Goal: Task Accomplishment & Management: Use online tool/utility

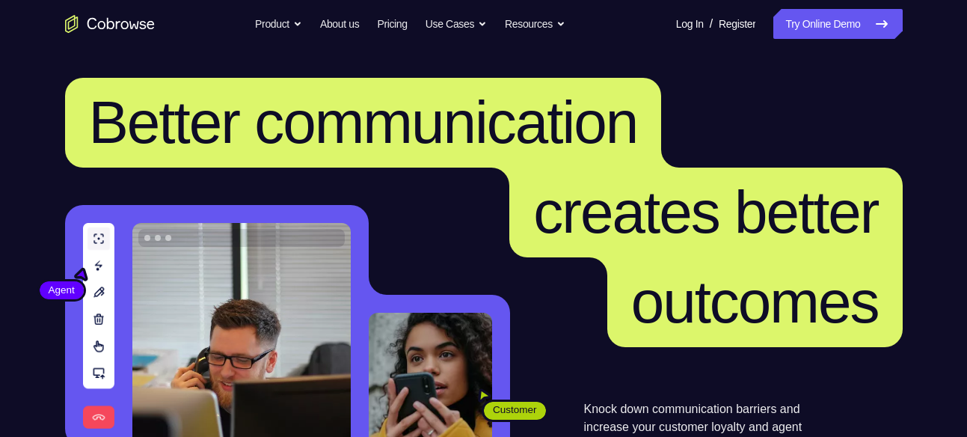
click at [782, 19] on link "Try Online Demo" at bounding box center [838, 24] width 129 height 30
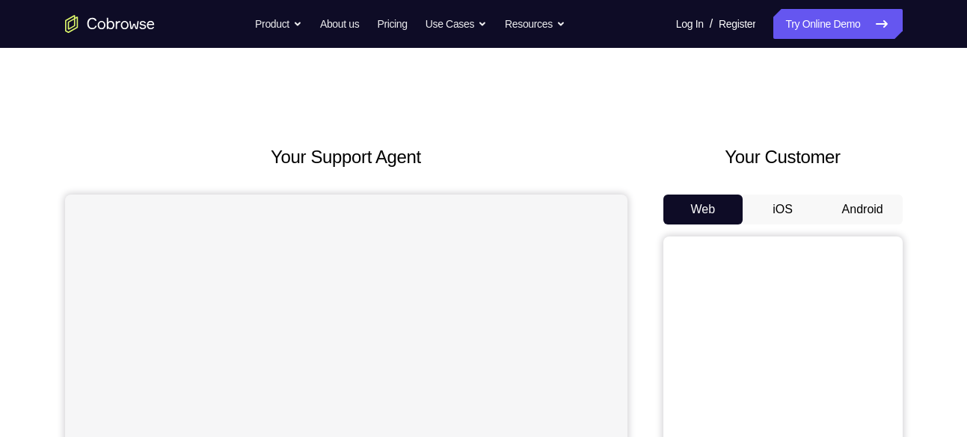
scroll to position [105, 0]
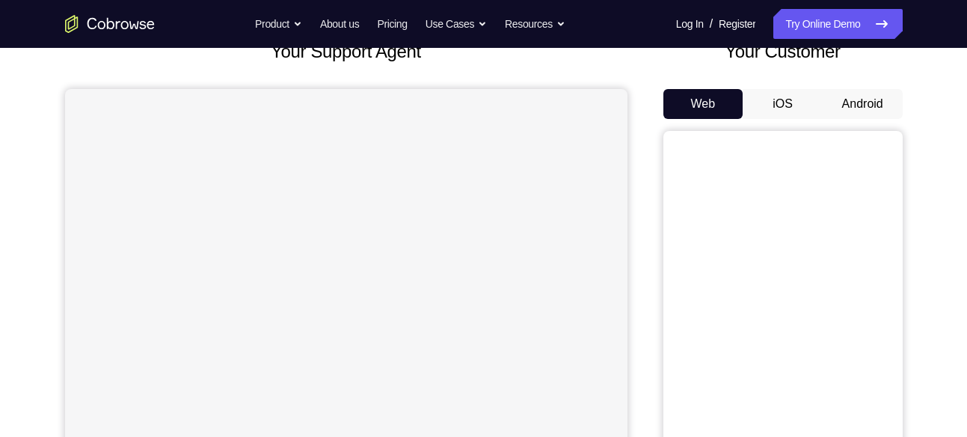
click at [877, 93] on button "Android" at bounding box center [863, 104] width 80 height 30
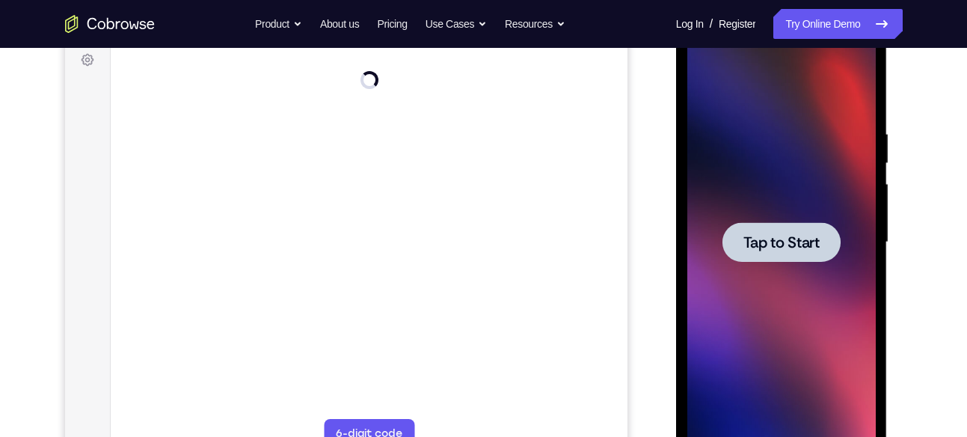
scroll to position [0, 0]
click at [798, 250] on span "Tap to Start" at bounding box center [782, 242] width 76 height 15
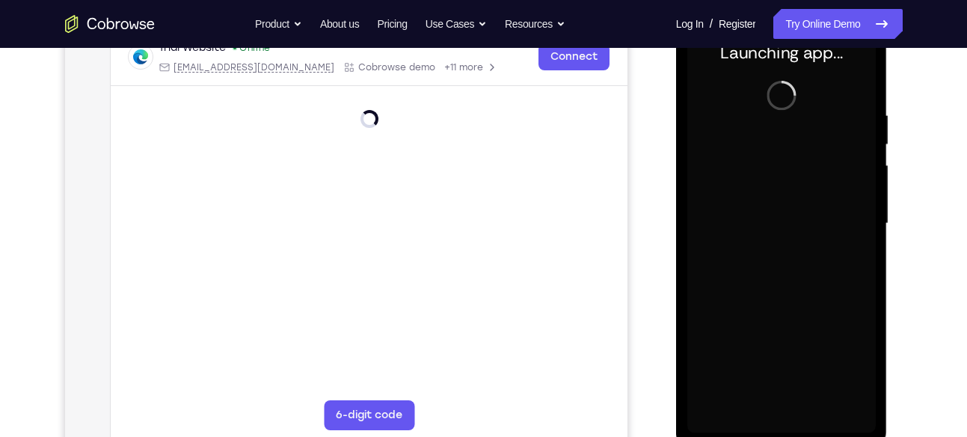
scroll to position [246, 0]
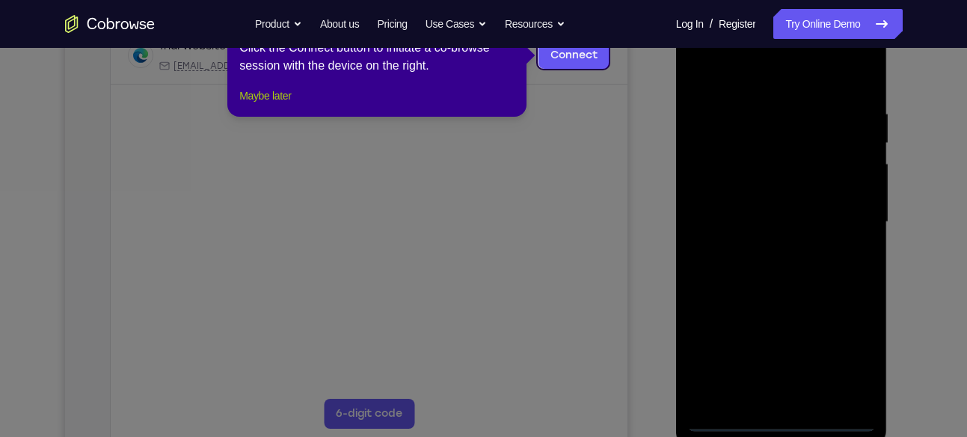
click at [284, 105] on button "Maybe later" at bounding box center [265, 96] width 52 height 18
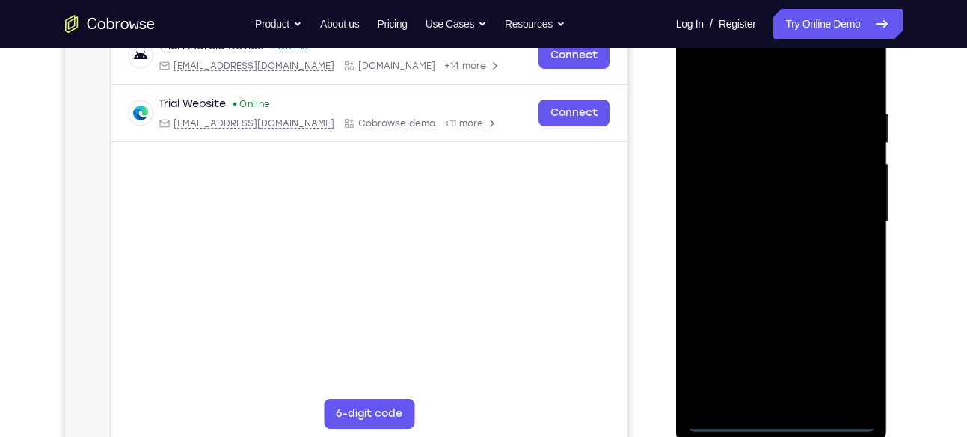
click at [786, 420] on div at bounding box center [782, 222] width 189 height 419
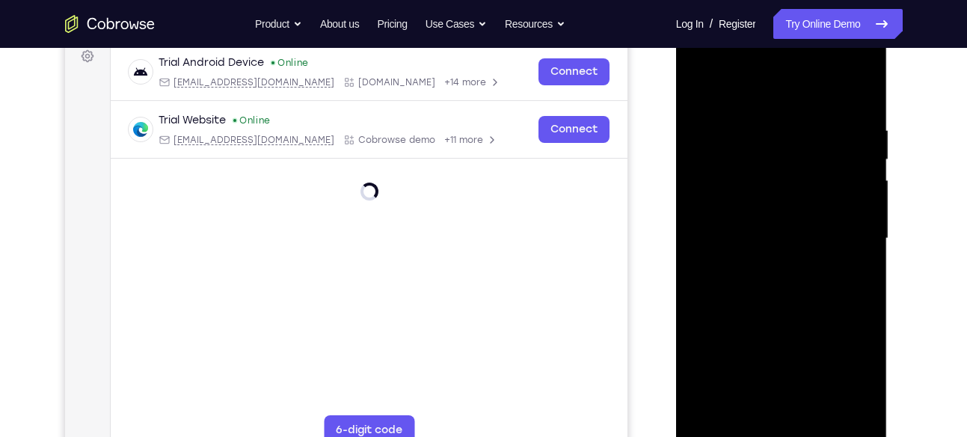
scroll to position [229, 0]
click at [855, 381] on div at bounding box center [782, 239] width 189 height 419
click at [774, 99] on div at bounding box center [782, 239] width 189 height 419
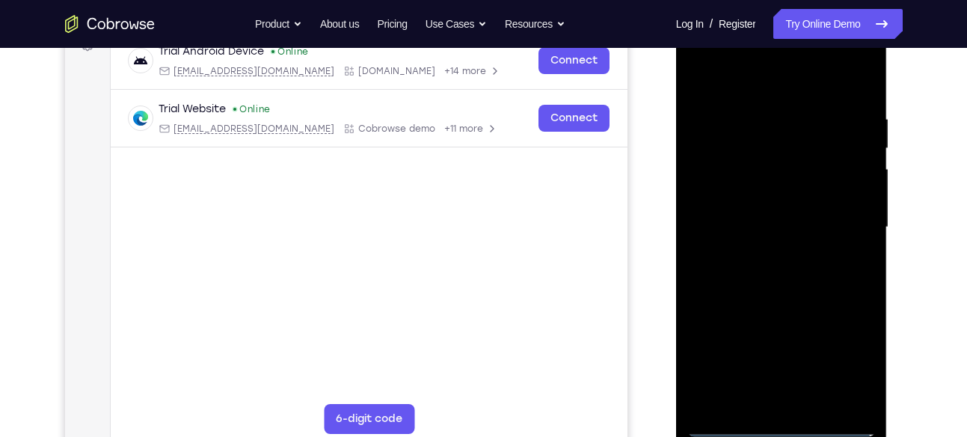
scroll to position [242, 0]
click at [849, 215] on div at bounding box center [782, 225] width 189 height 419
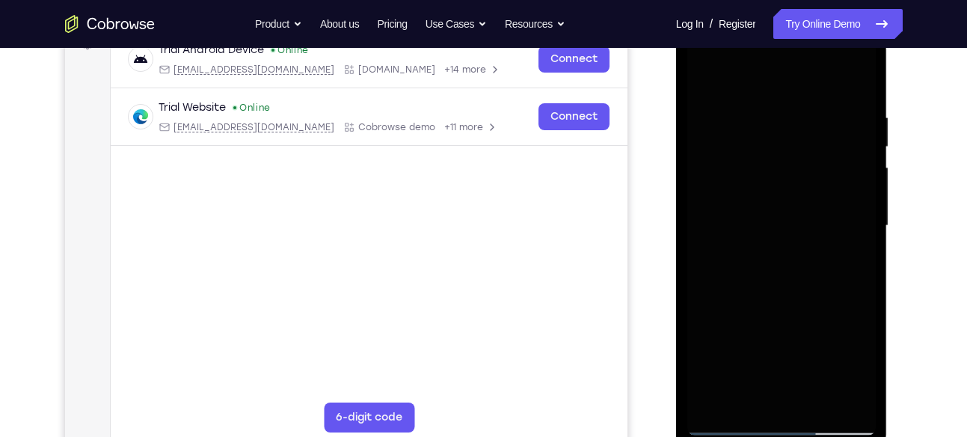
click at [830, 165] on div at bounding box center [782, 225] width 189 height 419
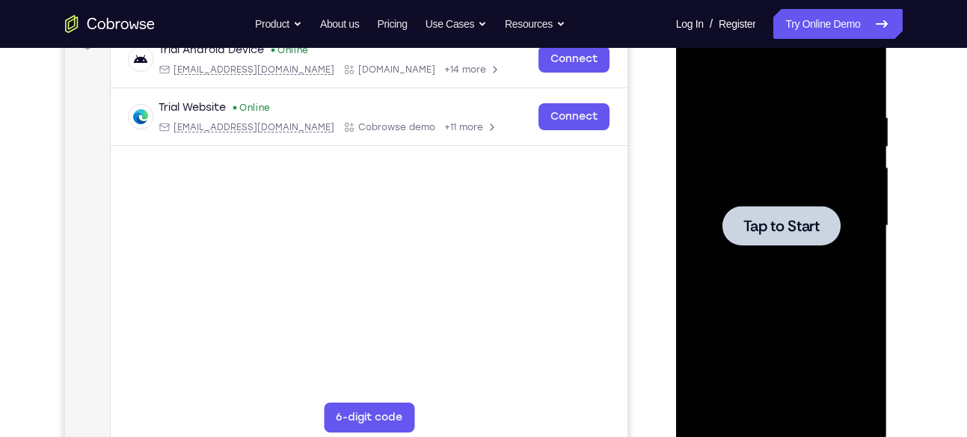
click at [822, 210] on div at bounding box center [782, 226] width 118 height 40
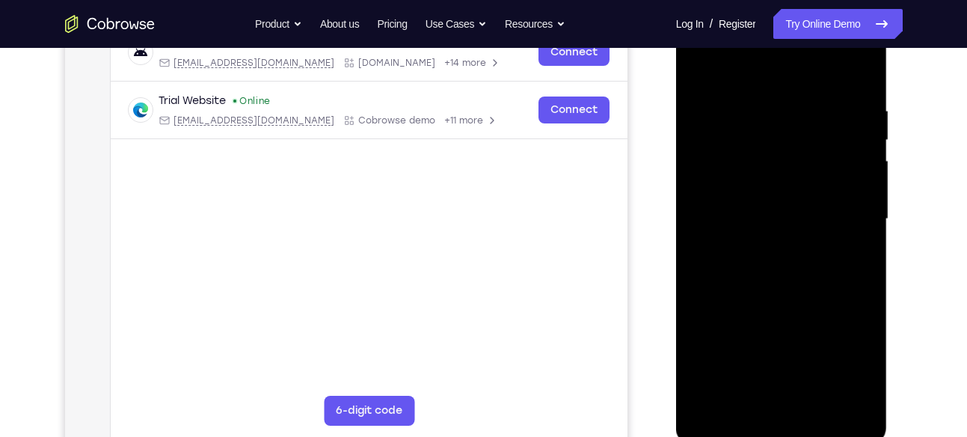
scroll to position [248, 0]
click at [793, 417] on div at bounding box center [782, 219] width 189 height 419
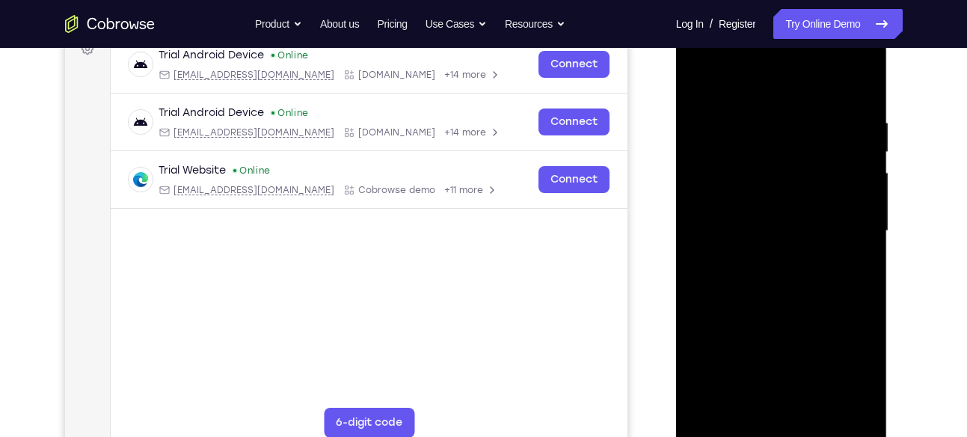
scroll to position [236, 0]
click at [842, 373] on div at bounding box center [782, 231] width 189 height 419
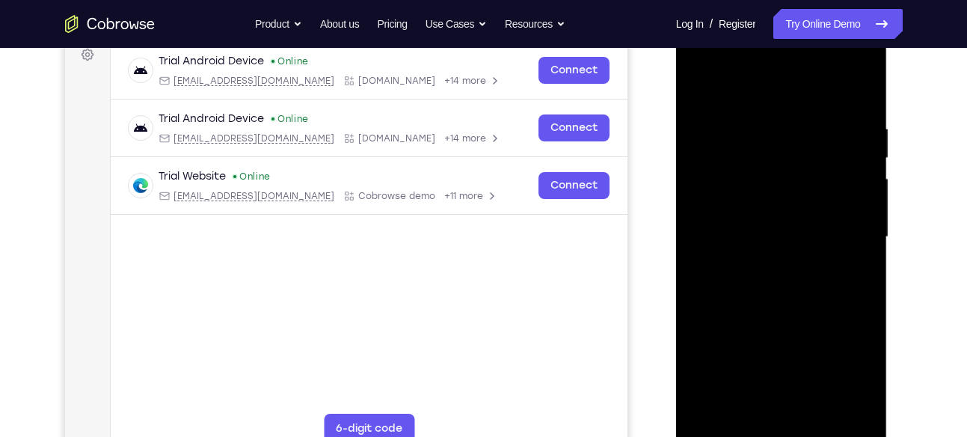
scroll to position [232, 0]
click at [767, 100] on div at bounding box center [782, 236] width 189 height 419
click at [845, 235] on div at bounding box center [782, 236] width 189 height 419
click at [766, 263] on div at bounding box center [782, 236] width 189 height 419
click at [777, 314] on div at bounding box center [782, 236] width 189 height 419
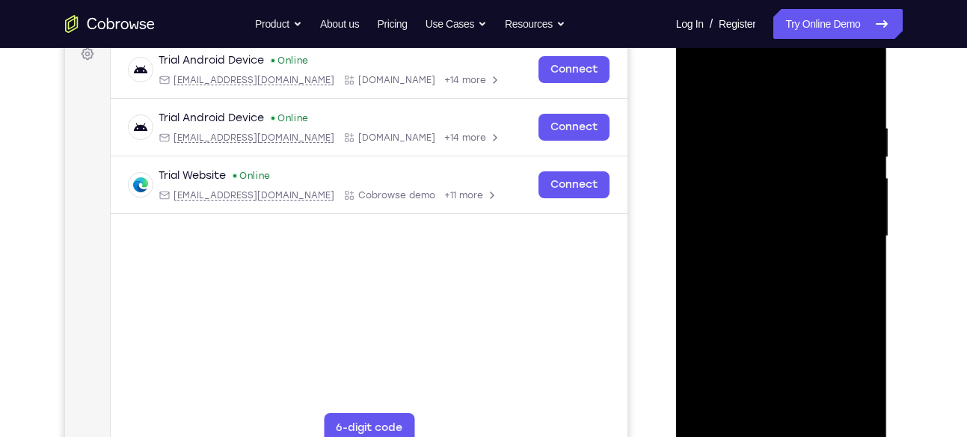
click at [781, 153] on div at bounding box center [782, 236] width 189 height 419
click at [783, 195] on div at bounding box center [782, 236] width 189 height 419
click at [783, 174] on div at bounding box center [782, 236] width 189 height 419
click at [732, 212] on div at bounding box center [782, 236] width 189 height 419
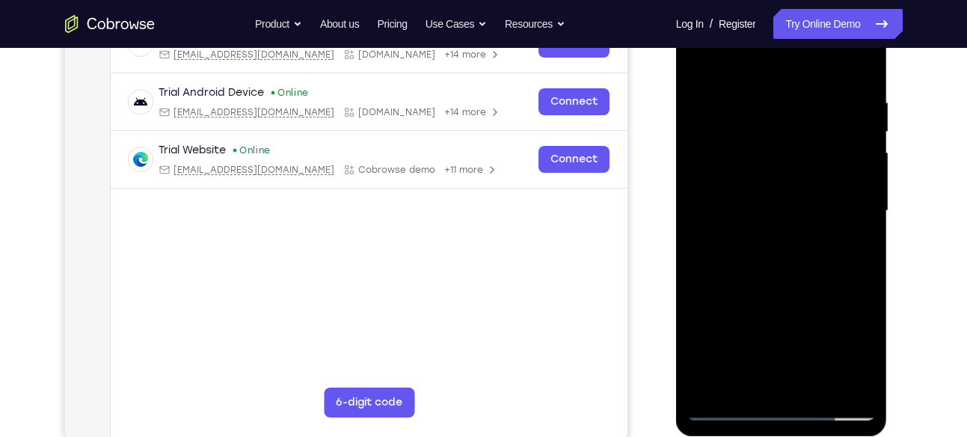
scroll to position [254, 0]
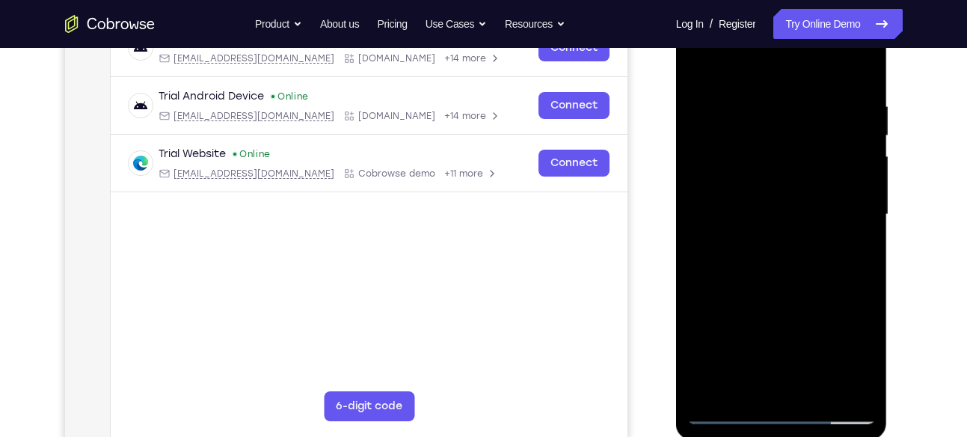
click at [820, 288] on div at bounding box center [782, 214] width 189 height 419
click at [866, 63] on div at bounding box center [782, 214] width 189 height 419
click at [819, 390] on div at bounding box center [782, 214] width 189 height 419
click at [794, 294] on div at bounding box center [782, 214] width 189 height 419
click at [806, 258] on div at bounding box center [782, 214] width 189 height 419
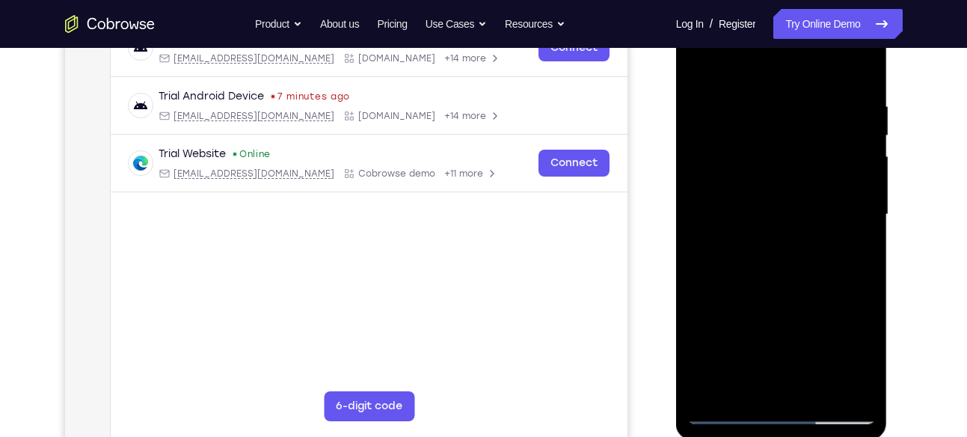
click at [702, 66] on div at bounding box center [782, 214] width 189 height 419
click at [826, 223] on div at bounding box center [782, 214] width 189 height 419
click at [698, 71] on div at bounding box center [782, 214] width 189 height 419
click at [697, 59] on div at bounding box center [782, 214] width 189 height 419
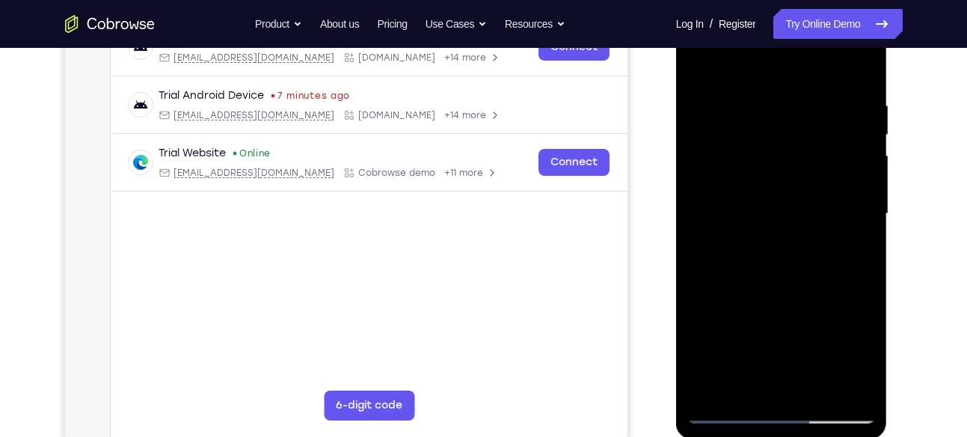
scroll to position [255, 0]
click at [761, 77] on div at bounding box center [782, 213] width 189 height 419
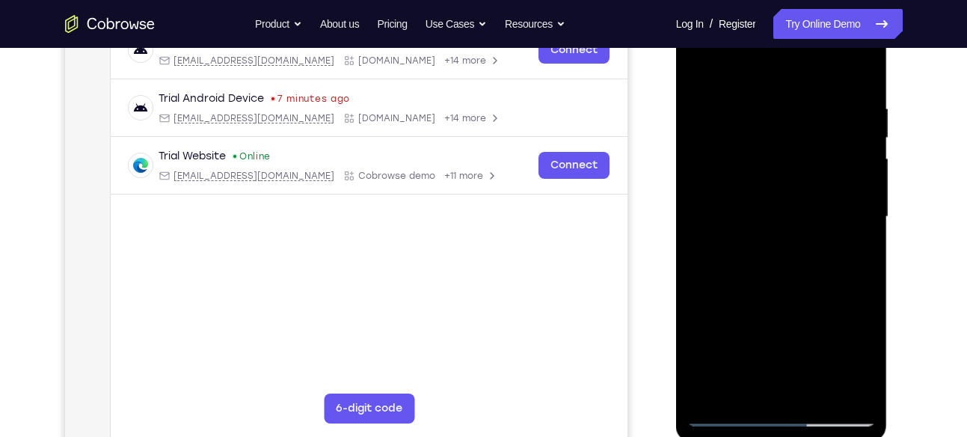
scroll to position [251, 0]
click at [859, 243] on div at bounding box center [782, 217] width 189 height 419
click at [859, 259] on div at bounding box center [782, 217] width 189 height 419
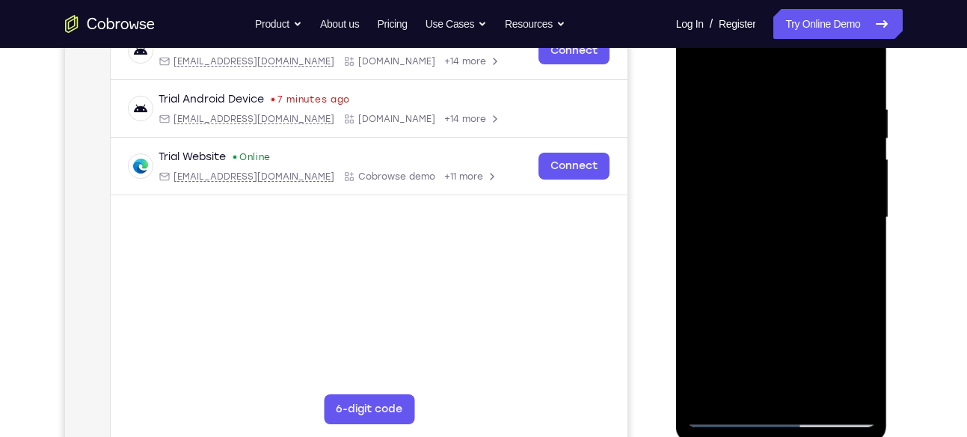
click at [859, 259] on div at bounding box center [782, 217] width 189 height 419
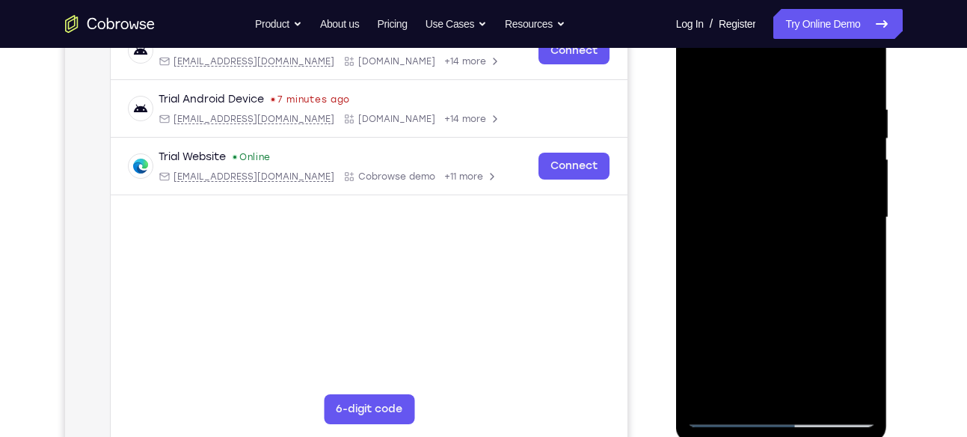
click at [859, 259] on div at bounding box center [782, 217] width 189 height 419
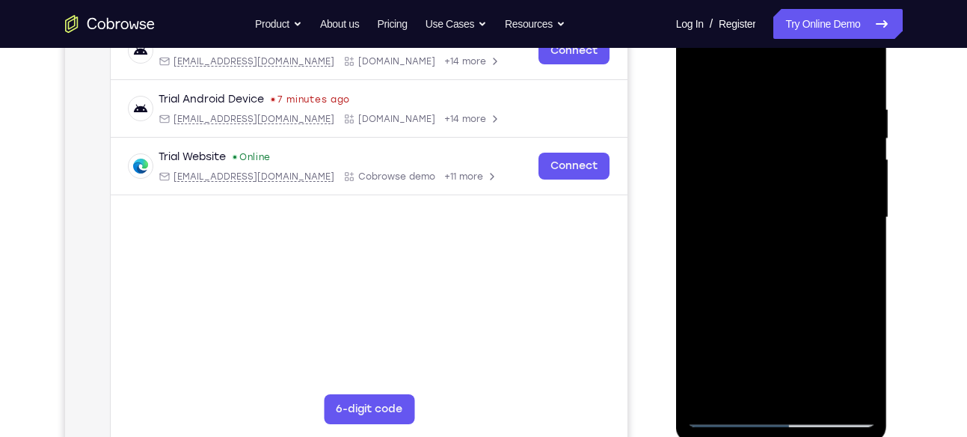
click at [859, 259] on div at bounding box center [782, 217] width 189 height 419
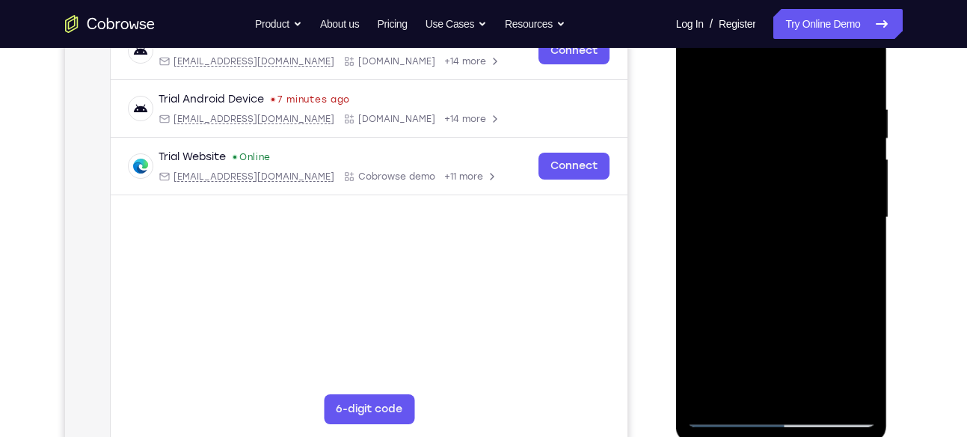
click at [853, 72] on div at bounding box center [782, 217] width 189 height 419
drag, startPoint x: 813, startPoint y: 330, endPoint x: 803, endPoint y: 25, distance: 305.4
click at [803, 25] on div at bounding box center [782, 217] width 189 height 419
click at [789, 293] on div at bounding box center [782, 217] width 189 height 419
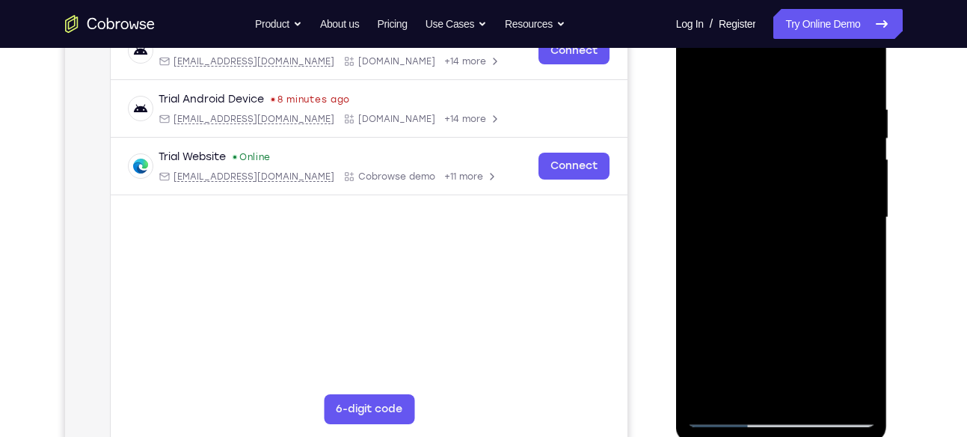
click at [789, 293] on div at bounding box center [782, 217] width 189 height 419
click at [706, 354] on div at bounding box center [782, 217] width 189 height 419
drag, startPoint x: 767, startPoint y: 355, endPoint x: 774, endPoint y: 126, distance: 229.0
click at [774, 126] on div at bounding box center [782, 217] width 189 height 419
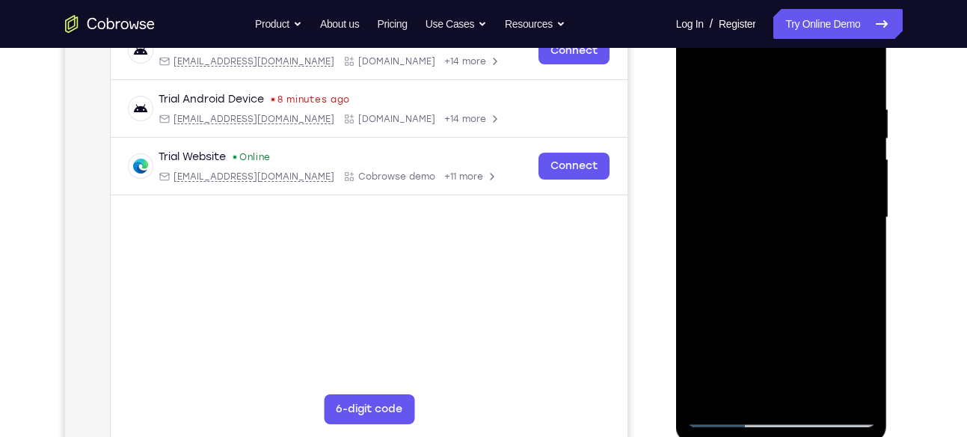
drag, startPoint x: 807, startPoint y: 282, endPoint x: 819, endPoint y: 71, distance: 211.3
click at [819, 71] on div at bounding box center [782, 217] width 189 height 419
drag, startPoint x: 800, startPoint y: 299, endPoint x: 792, endPoint y: 103, distance: 196.2
click at [792, 103] on div at bounding box center [782, 217] width 189 height 419
drag, startPoint x: 797, startPoint y: 325, endPoint x: 786, endPoint y: 19, distance: 305.5
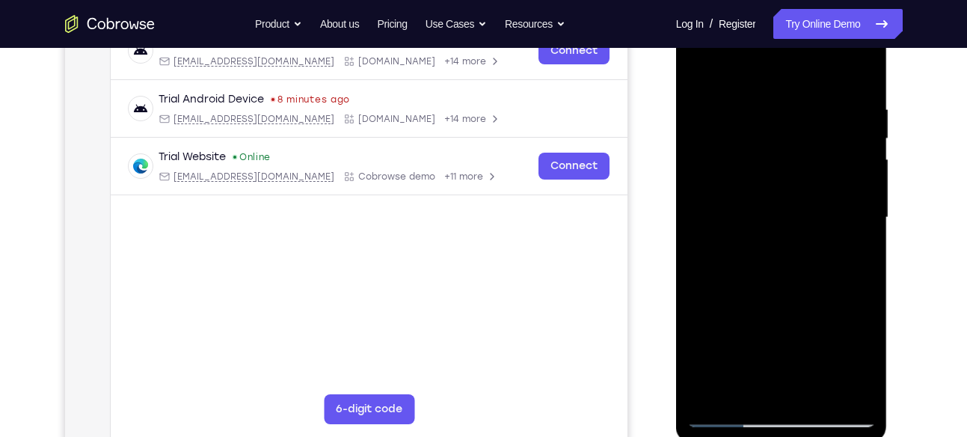
click at [786, 19] on div at bounding box center [782, 217] width 189 height 419
drag, startPoint x: 762, startPoint y: 299, endPoint x: 771, endPoint y: 97, distance: 201.4
click at [771, 97] on div at bounding box center [782, 217] width 189 height 419
drag, startPoint x: 790, startPoint y: 97, endPoint x: 780, endPoint y: 219, distance: 122.4
click at [780, 219] on div at bounding box center [782, 217] width 189 height 419
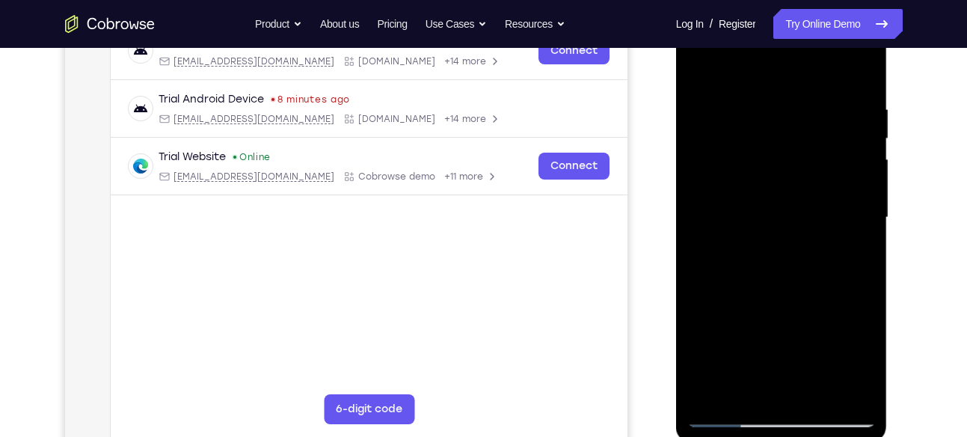
click at [697, 123] on div at bounding box center [782, 217] width 189 height 419
drag, startPoint x: 793, startPoint y: 310, endPoint x: 799, endPoint y: 72, distance: 238.0
click at [799, 72] on div at bounding box center [782, 217] width 189 height 419
drag, startPoint x: 783, startPoint y: 290, endPoint x: 813, endPoint y: 90, distance: 202.0
click at [813, 90] on div at bounding box center [782, 217] width 189 height 419
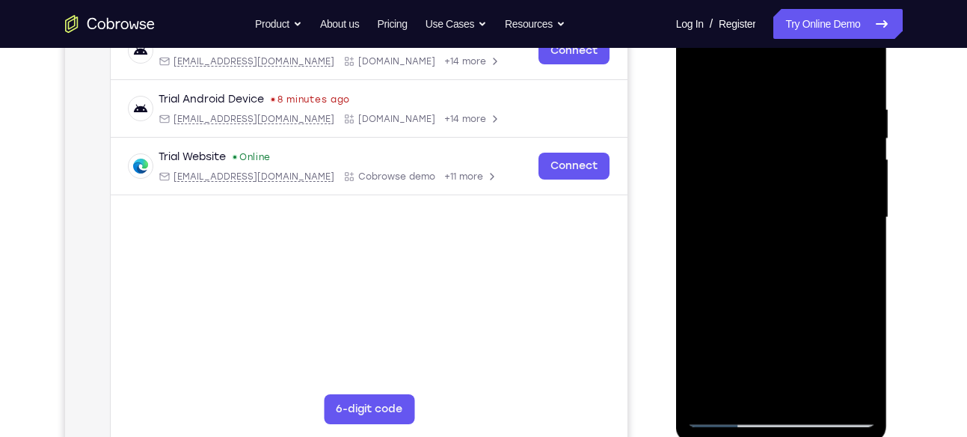
click at [702, 310] on div at bounding box center [782, 217] width 189 height 419
click at [717, 391] on div at bounding box center [782, 217] width 189 height 419
drag, startPoint x: 802, startPoint y: 160, endPoint x: 801, endPoint y: 328, distance: 168.3
click at [801, 328] on div at bounding box center [782, 217] width 189 height 419
drag, startPoint x: 799, startPoint y: 182, endPoint x: 793, endPoint y: 364, distance: 181.9
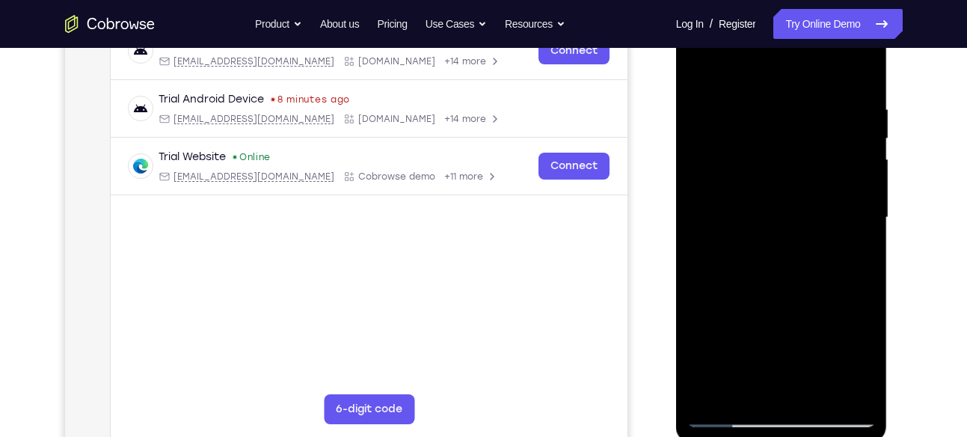
click at [793, 364] on div at bounding box center [782, 217] width 189 height 419
click at [762, 87] on div at bounding box center [782, 217] width 189 height 419
click at [863, 180] on div at bounding box center [782, 217] width 189 height 419
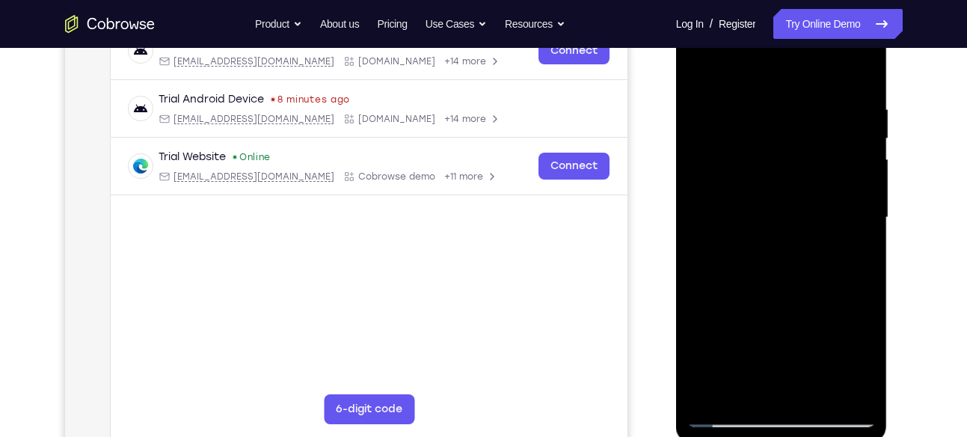
drag, startPoint x: 826, startPoint y: 269, endPoint x: 646, endPoint y: 316, distance: 185.8
click at [676, 316] on html "Online web based iOS Simulators and Android Emulators. Run iPhone, iPad, Mobile…" at bounding box center [782, 221] width 213 height 449
drag, startPoint x: 855, startPoint y: 198, endPoint x: 747, endPoint y: 248, distance: 119.2
click at [747, 248] on div at bounding box center [782, 217] width 189 height 419
drag, startPoint x: 873, startPoint y: 253, endPoint x: 725, endPoint y: 250, distance: 148.2
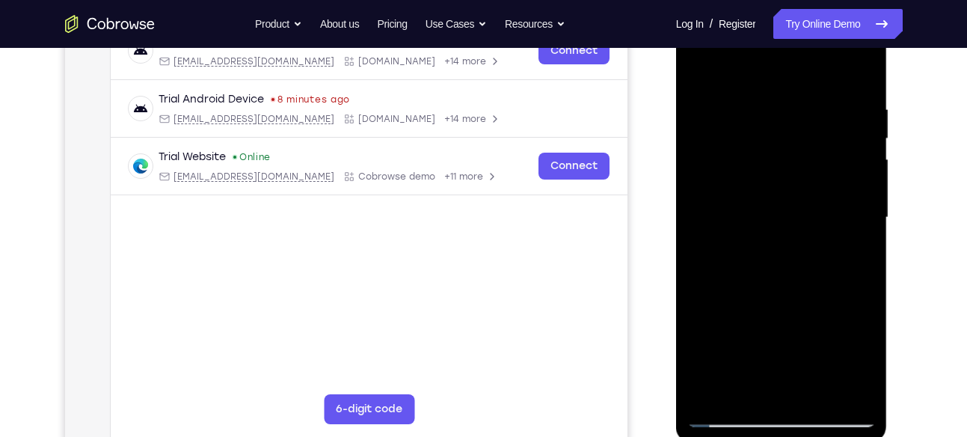
click at [725, 250] on div at bounding box center [782, 217] width 189 height 419
drag, startPoint x: 829, startPoint y: 206, endPoint x: 690, endPoint y: 230, distance: 141.2
click at [690, 230] on div at bounding box center [782, 217] width 189 height 419
drag, startPoint x: 868, startPoint y: 269, endPoint x: 707, endPoint y: 237, distance: 164.0
click at [707, 237] on div at bounding box center [782, 217] width 189 height 419
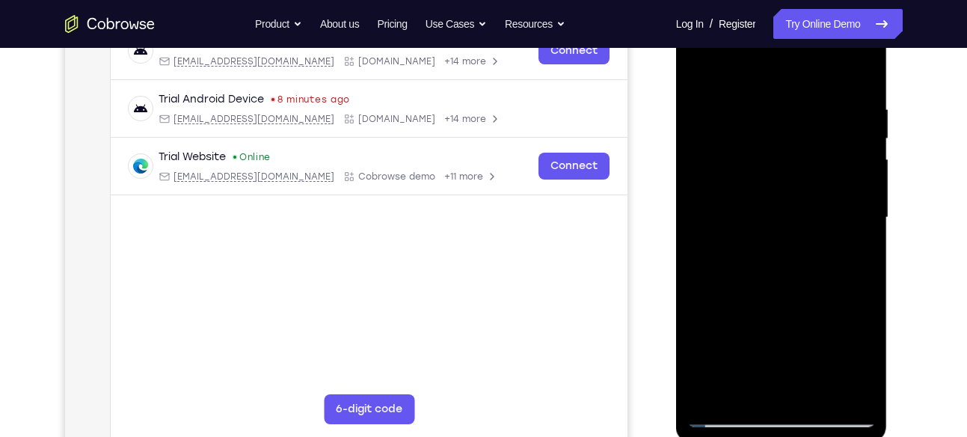
click at [858, 245] on div at bounding box center [782, 217] width 189 height 419
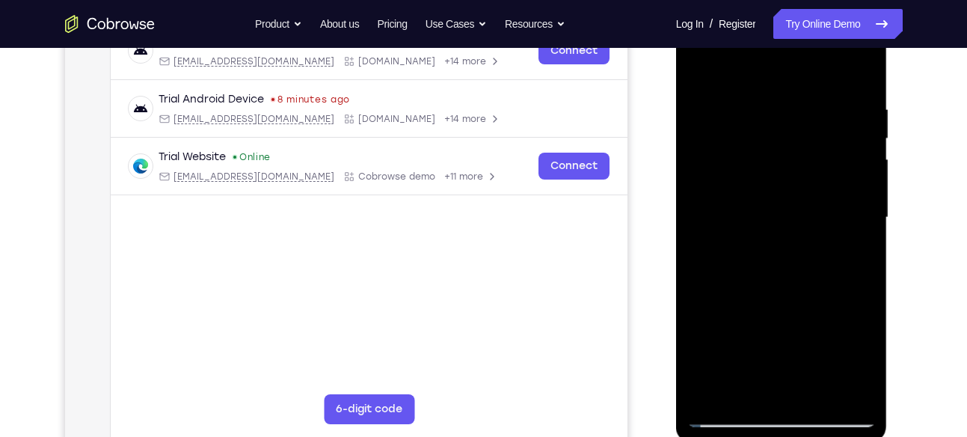
click at [858, 245] on div at bounding box center [782, 217] width 189 height 419
click at [857, 78] on div at bounding box center [782, 217] width 189 height 419
drag, startPoint x: 775, startPoint y: 118, endPoint x: 793, endPoint y: 354, distance: 236.4
click at [793, 354] on div at bounding box center [782, 217] width 189 height 419
click at [759, 96] on div at bounding box center [782, 217] width 189 height 419
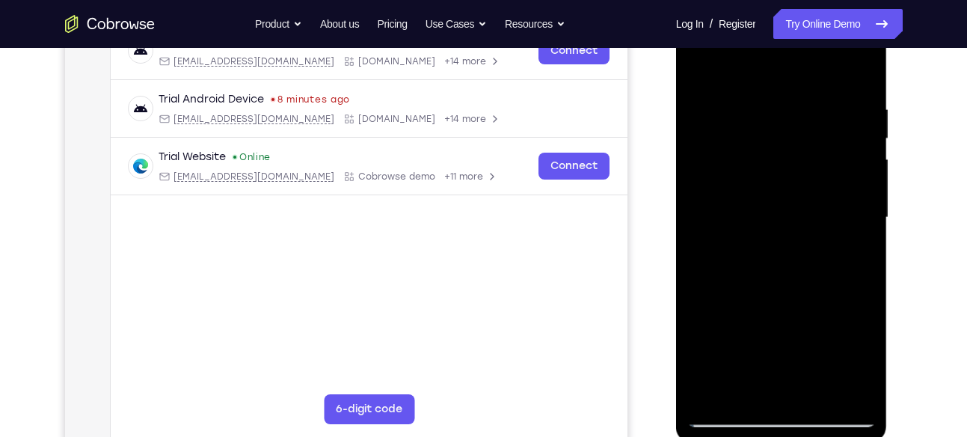
click at [860, 251] on div at bounding box center [782, 217] width 189 height 419
click at [864, 251] on div at bounding box center [782, 217] width 189 height 419
click at [861, 208] on div at bounding box center [782, 217] width 189 height 419
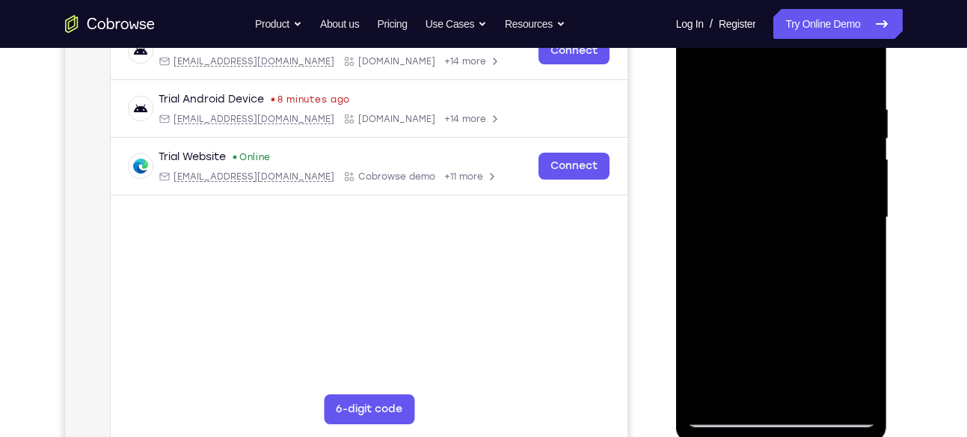
click at [709, 227] on div at bounding box center [782, 217] width 189 height 419
click at [699, 236] on div at bounding box center [782, 217] width 189 height 419
click at [699, 242] on div at bounding box center [782, 217] width 189 height 419
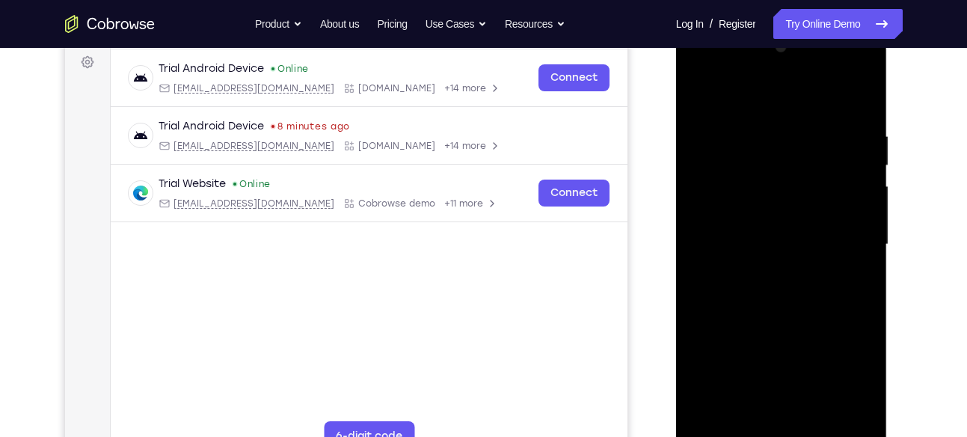
scroll to position [222, 0]
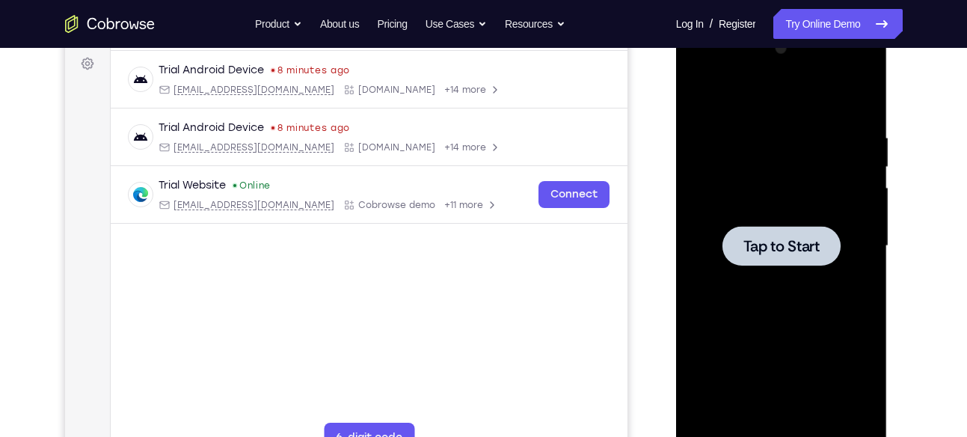
click at [783, 207] on div at bounding box center [782, 246] width 189 height 419
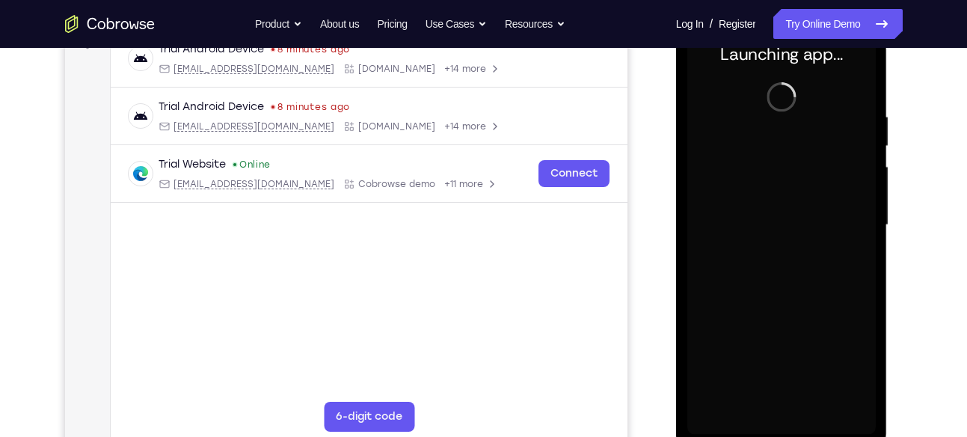
scroll to position [242, 0]
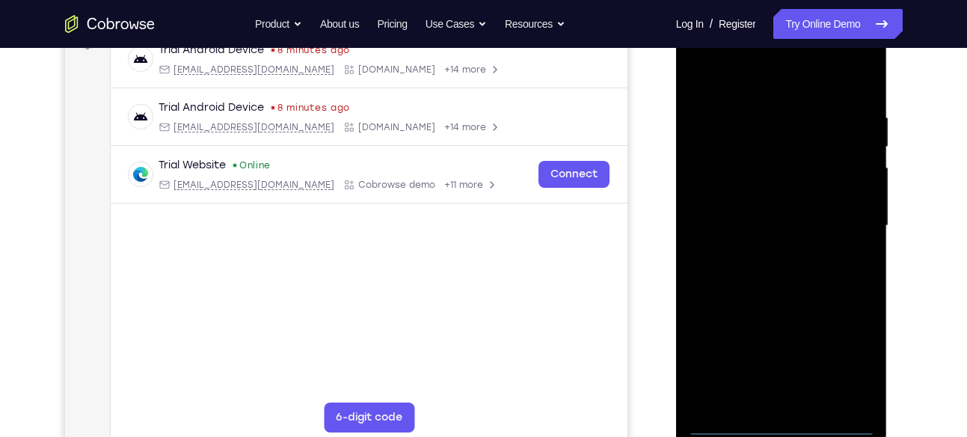
click at [776, 428] on div at bounding box center [782, 225] width 189 height 419
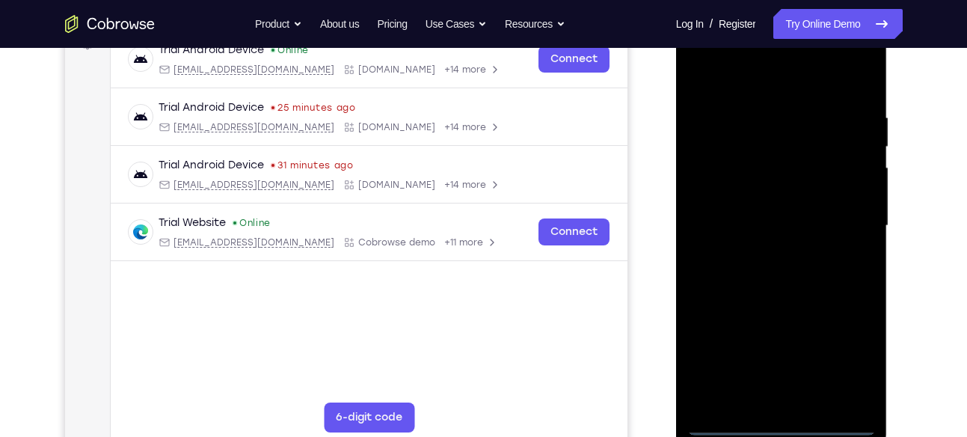
click at [839, 363] on div at bounding box center [782, 225] width 189 height 419
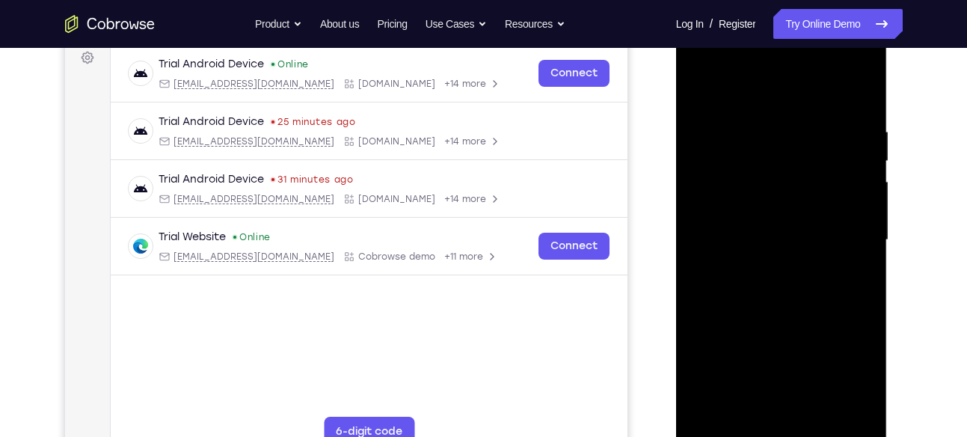
scroll to position [227, 0]
click at [779, 96] on div at bounding box center [782, 240] width 189 height 419
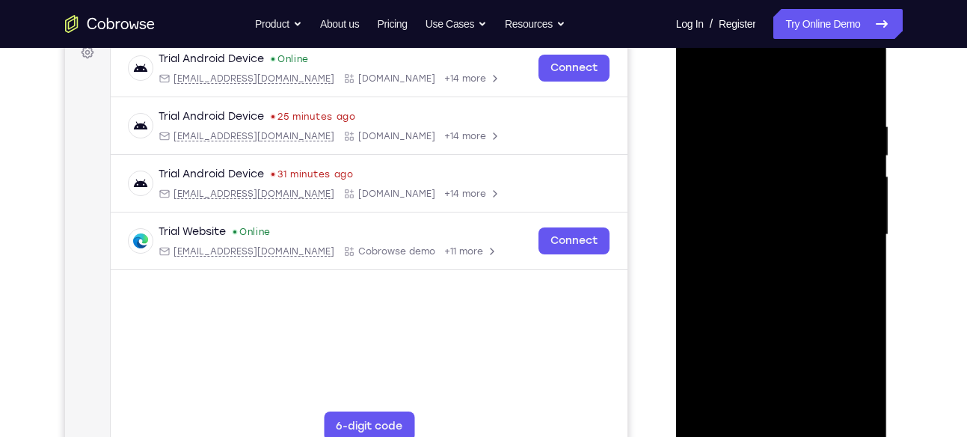
scroll to position [234, 0]
click at [842, 220] on div at bounding box center [782, 234] width 189 height 419
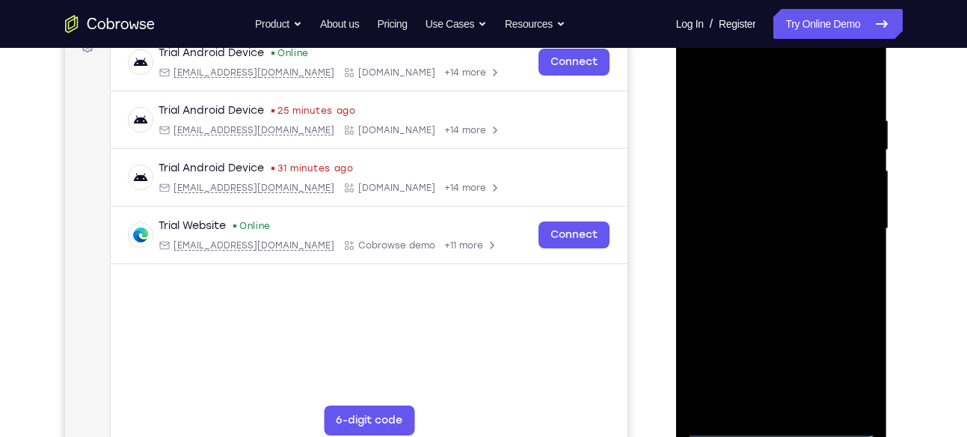
scroll to position [240, 0]
click at [764, 253] on div at bounding box center [782, 228] width 189 height 419
click at [783, 296] on div at bounding box center [782, 228] width 189 height 419
click at [795, 164] on div at bounding box center [782, 228] width 189 height 419
click at [793, 183] on div at bounding box center [782, 228] width 189 height 419
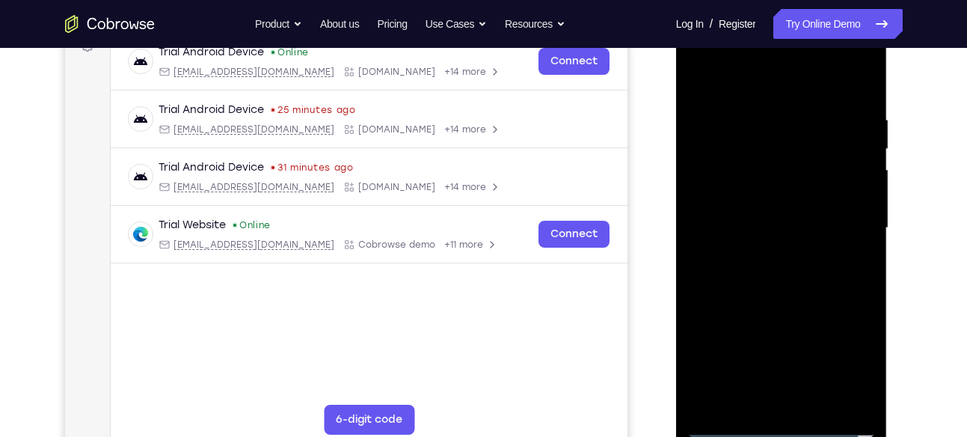
click at [786, 157] on div at bounding box center [782, 228] width 189 height 419
click at [758, 196] on div at bounding box center [782, 228] width 189 height 419
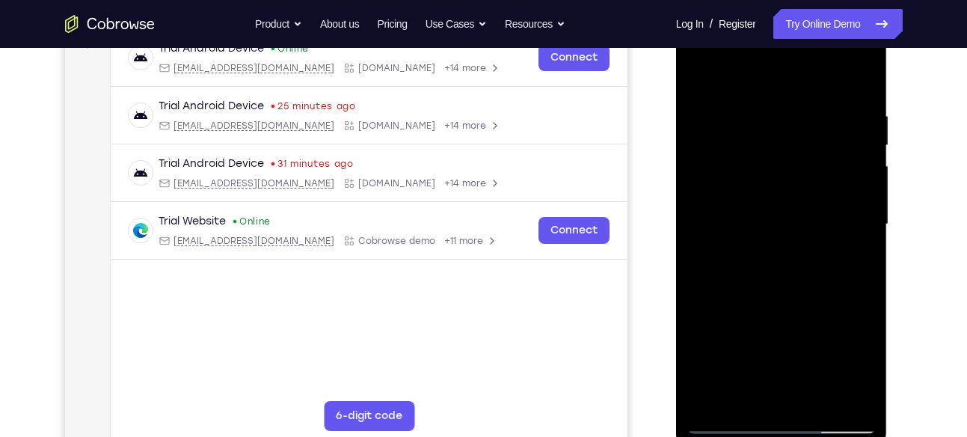
scroll to position [245, 0]
click at [810, 288] on div at bounding box center [782, 223] width 189 height 419
click at [769, 99] on div at bounding box center [782, 223] width 189 height 419
click at [855, 256] on div at bounding box center [782, 223] width 189 height 419
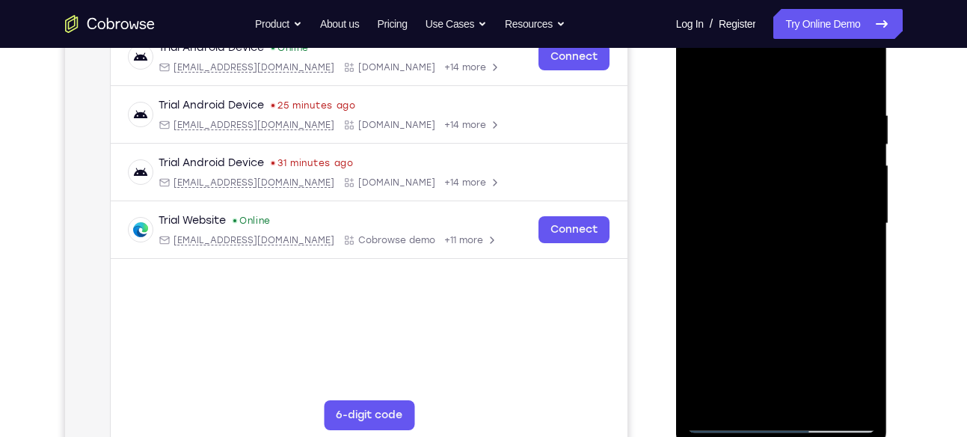
click at [855, 256] on div at bounding box center [782, 223] width 189 height 419
click at [871, 244] on div at bounding box center [782, 223] width 189 height 419
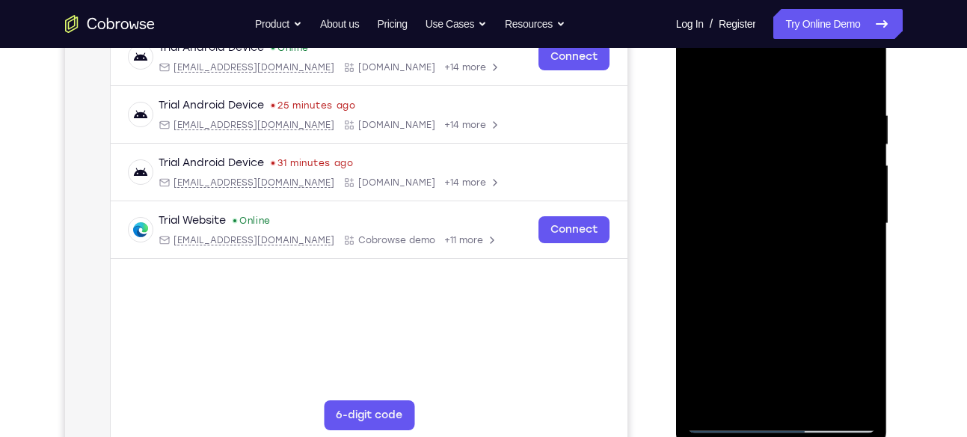
click at [871, 244] on div at bounding box center [782, 223] width 189 height 419
click at [840, 391] on div at bounding box center [782, 223] width 189 height 419
click at [857, 219] on div at bounding box center [782, 223] width 189 height 419
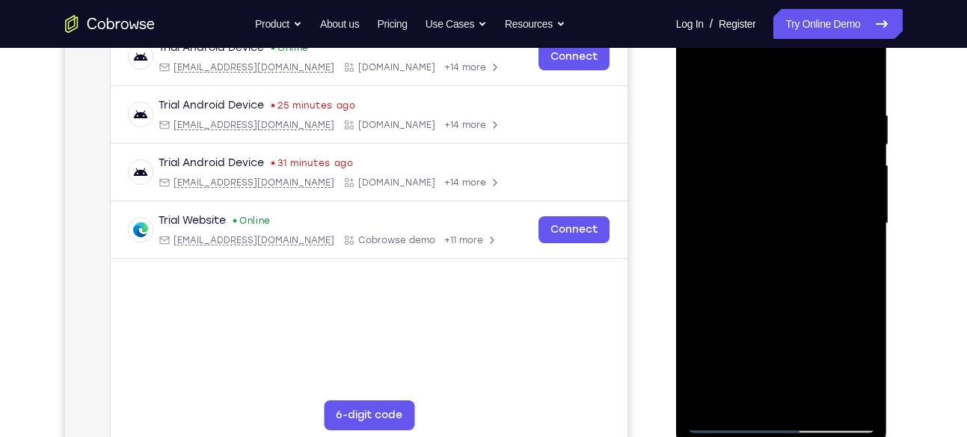
click at [857, 219] on div at bounding box center [782, 223] width 189 height 419
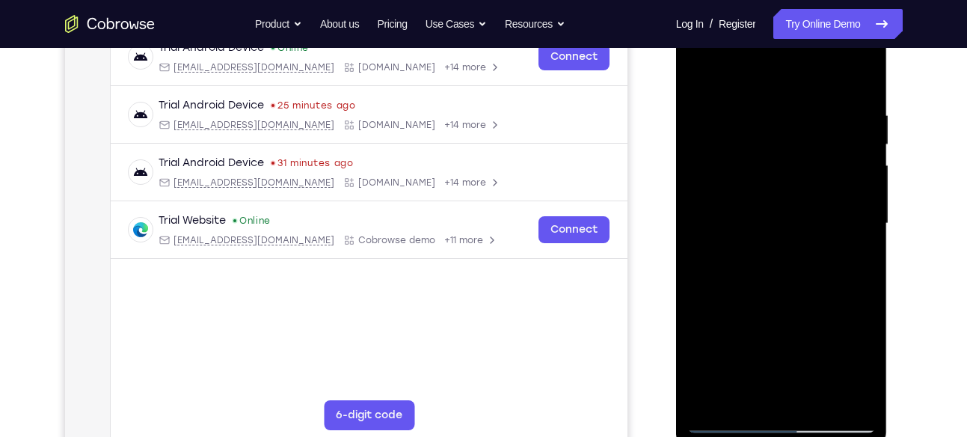
click at [857, 219] on div at bounding box center [782, 223] width 189 height 419
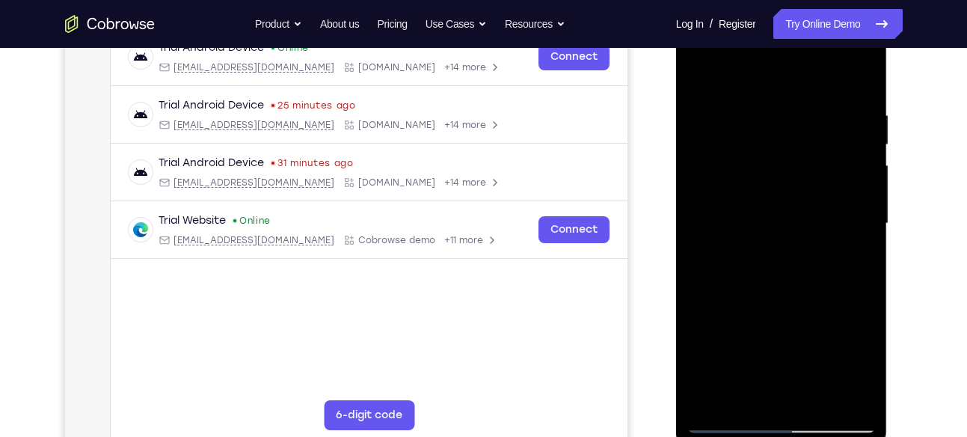
click at [863, 187] on div at bounding box center [782, 223] width 189 height 419
click at [859, 207] on div at bounding box center [782, 223] width 189 height 419
click at [860, 73] on div at bounding box center [782, 223] width 189 height 419
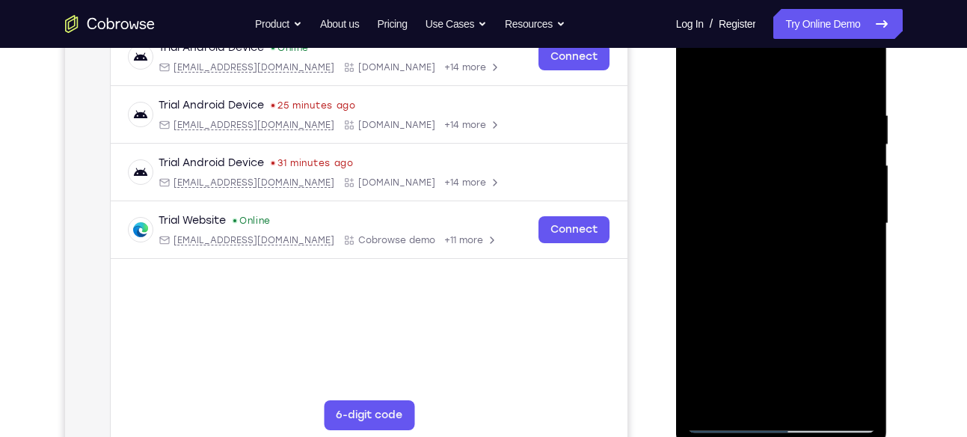
drag, startPoint x: 796, startPoint y: 144, endPoint x: 803, endPoint y: 391, distance: 246.2
click at [803, 391] on div at bounding box center [782, 223] width 189 height 419
drag, startPoint x: 780, startPoint y: 320, endPoint x: 790, endPoint y: 207, distance: 113.4
click at [790, 207] on div at bounding box center [782, 223] width 189 height 419
click at [790, 219] on div at bounding box center [782, 223] width 189 height 419
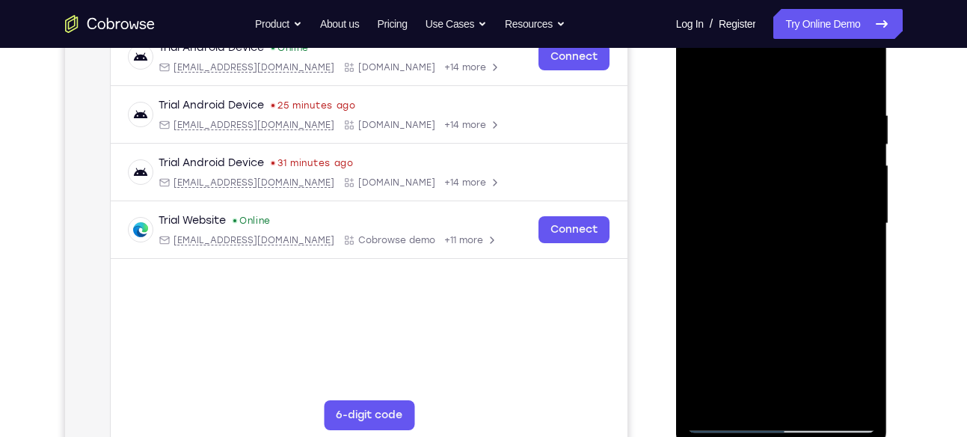
click at [790, 219] on div at bounding box center [782, 223] width 189 height 419
click at [717, 397] on div at bounding box center [782, 223] width 189 height 419
drag, startPoint x: 765, startPoint y: 147, endPoint x: 777, endPoint y: 319, distance: 172.4
click at [777, 319] on div at bounding box center [782, 223] width 189 height 419
drag, startPoint x: 790, startPoint y: 120, endPoint x: 777, endPoint y: 279, distance: 159.9
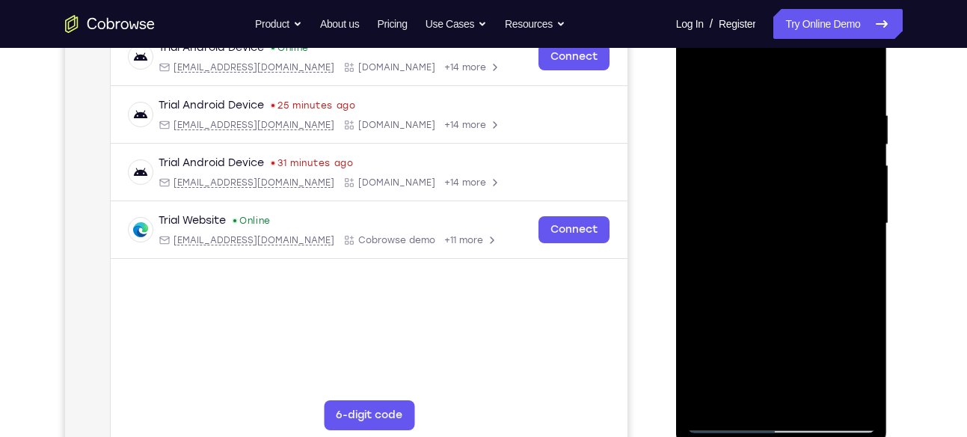
click at [777, 279] on div at bounding box center [782, 223] width 189 height 419
click at [783, 282] on div at bounding box center [782, 223] width 189 height 419
drag, startPoint x: 802, startPoint y: 314, endPoint x: 801, endPoint y: 163, distance: 151.1
click at [801, 163] on div at bounding box center [782, 223] width 189 height 419
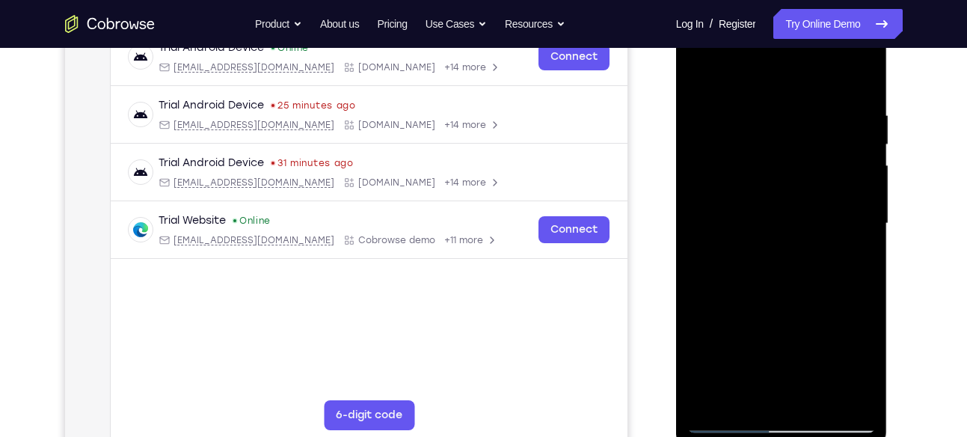
drag, startPoint x: 803, startPoint y: 354, endPoint x: 813, endPoint y: 123, distance: 230.7
click at [813, 123] on div at bounding box center [782, 223] width 189 height 419
click at [712, 400] on div at bounding box center [782, 223] width 189 height 419
drag, startPoint x: 797, startPoint y: 149, endPoint x: 787, endPoint y: 413, distance: 264.3
click at [787, 413] on div at bounding box center [782, 223] width 189 height 419
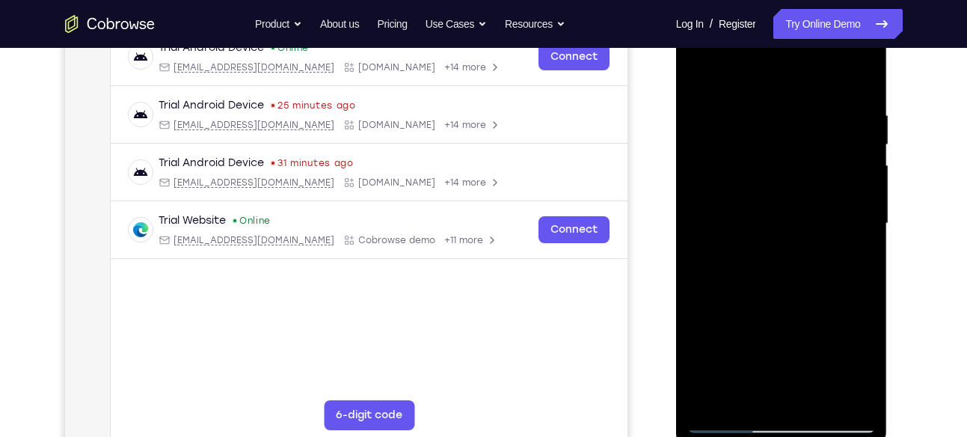
drag, startPoint x: 762, startPoint y: 70, endPoint x: 777, endPoint y: 330, distance: 260.0
click at [777, 330] on div at bounding box center [782, 223] width 189 height 419
click at [854, 401] on div at bounding box center [782, 223] width 189 height 419
click at [702, 398] on div at bounding box center [782, 223] width 189 height 419
click at [866, 70] on div at bounding box center [782, 223] width 189 height 419
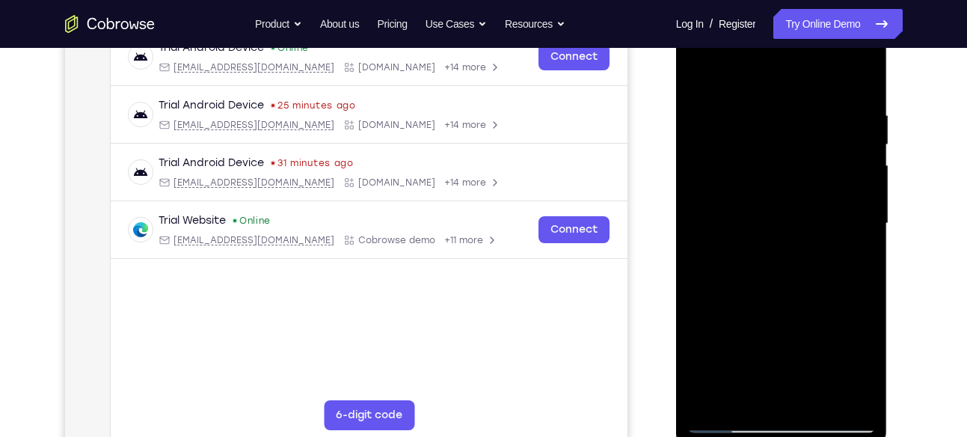
click at [805, 92] on div at bounding box center [782, 223] width 189 height 419
click at [729, 96] on div at bounding box center [782, 223] width 189 height 419
click at [703, 66] on div at bounding box center [782, 223] width 189 height 419
click at [816, 99] on div at bounding box center [782, 223] width 189 height 419
click at [732, 116] on div at bounding box center [782, 223] width 189 height 419
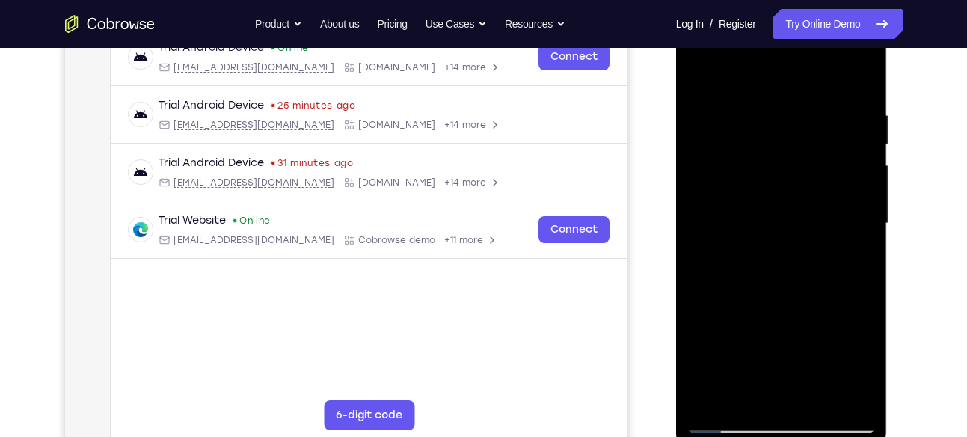
click at [783, 319] on div at bounding box center [782, 223] width 189 height 419
click at [702, 71] on div at bounding box center [782, 223] width 189 height 419
drag, startPoint x: 789, startPoint y: 323, endPoint x: 809, endPoint y: 181, distance: 143.5
click at [809, 181] on div at bounding box center [782, 223] width 189 height 419
click at [700, 72] on div at bounding box center [782, 223] width 189 height 419
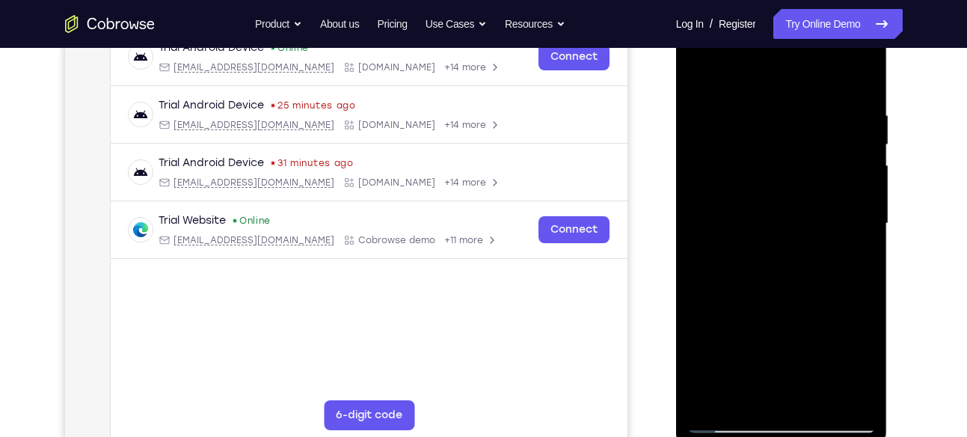
drag, startPoint x: 771, startPoint y: 145, endPoint x: 772, endPoint y: 288, distance: 142.9
click at [772, 288] on div at bounding box center [782, 223] width 189 height 419
click at [816, 124] on div at bounding box center [782, 223] width 189 height 419
click at [851, 129] on div at bounding box center [782, 223] width 189 height 419
click at [854, 94] on div at bounding box center [782, 223] width 189 height 419
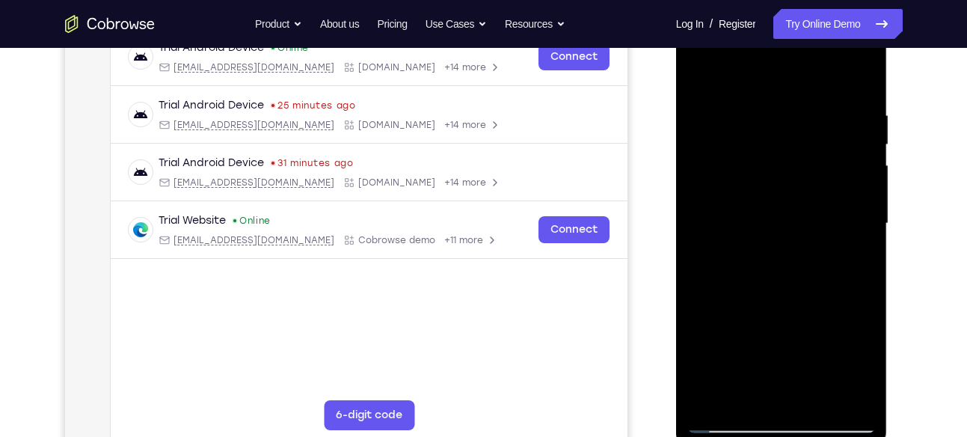
click at [703, 66] on div at bounding box center [782, 223] width 189 height 419
click at [860, 396] on div at bounding box center [782, 223] width 189 height 419
drag, startPoint x: 783, startPoint y: 319, endPoint x: 786, endPoint y: 229, distance: 89.8
click at [786, 229] on div at bounding box center [782, 223] width 189 height 419
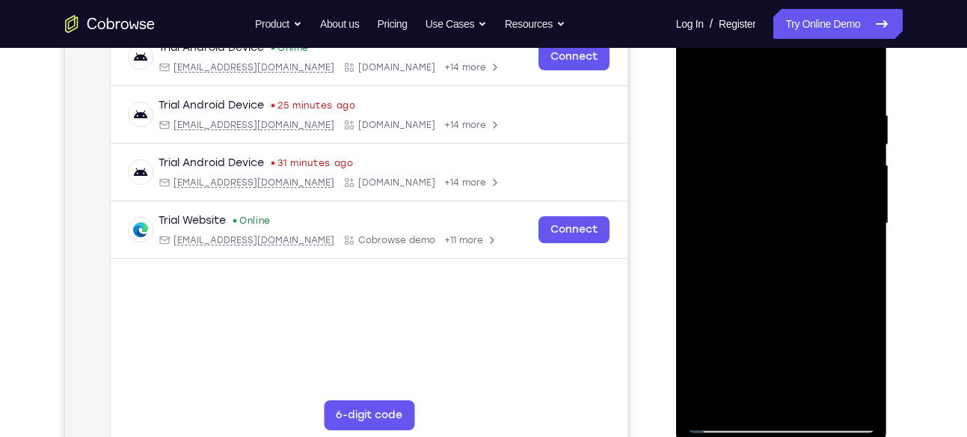
click at [717, 227] on div at bounding box center [782, 223] width 189 height 419
drag, startPoint x: 780, startPoint y: 312, endPoint x: 771, endPoint y: 410, distance: 98.4
click at [771, 410] on div at bounding box center [782, 223] width 189 height 419
click at [863, 230] on div at bounding box center [782, 223] width 189 height 419
click at [867, 232] on div at bounding box center [782, 223] width 189 height 419
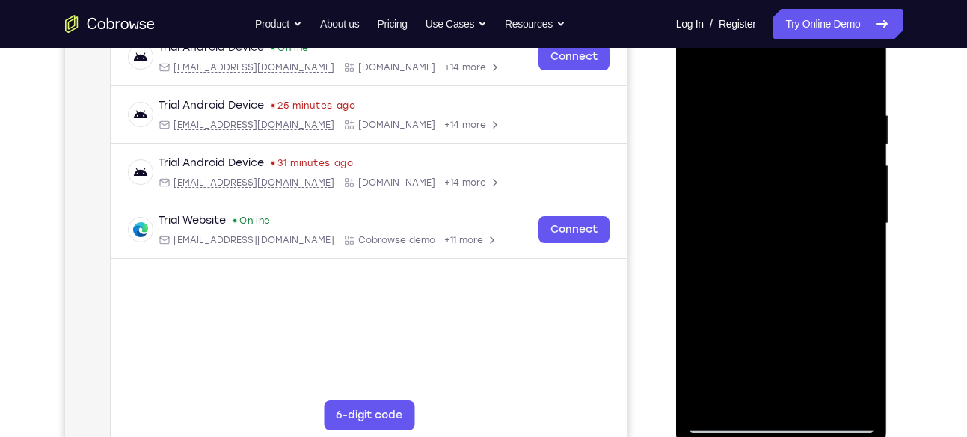
click at [719, 400] on div at bounding box center [782, 223] width 189 height 419
click at [714, 400] on div at bounding box center [782, 223] width 189 height 419
